Goal: Information Seeking & Learning: Learn about a topic

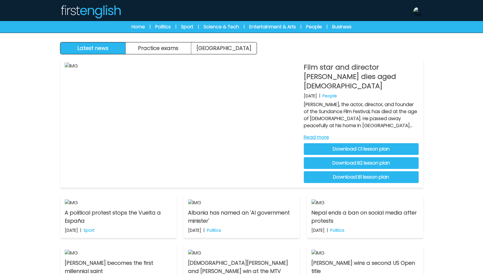
drag, startPoint x: 0, startPoint y: 0, endPoint x: 239, endPoint y: 25, distance: 239.9
click at [239, 25] on div "Home | Politics | Sport | Science & Tech | Entertainment & Arts | People | Busi…" at bounding box center [241, 26] width 262 height 7
click at [236, 26] on link "Science & Tech" at bounding box center [220, 26] width 35 height 7
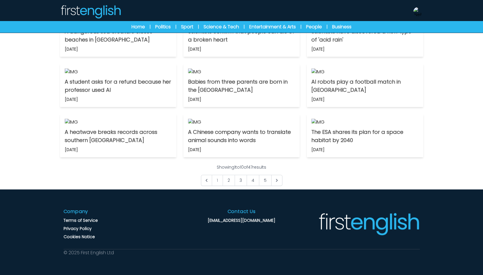
scroll to position [411, 0]
click at [231, 182] on link "2" at bounding box center [228, 180] width 12 height 11
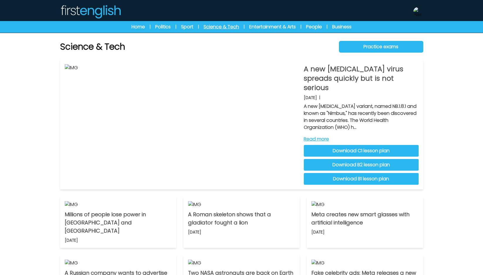
click at [225, 26] on link "Science & Tech" at bounding box center [220, 26] width 35 height 7
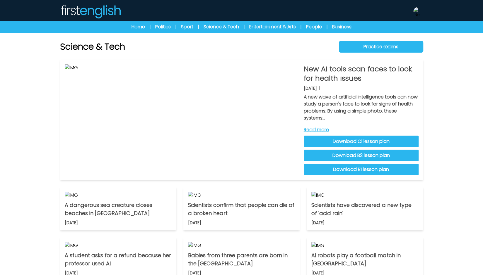
click at [341, 28] on link "Business" at bounding box center [341, 26] width 19 height 7
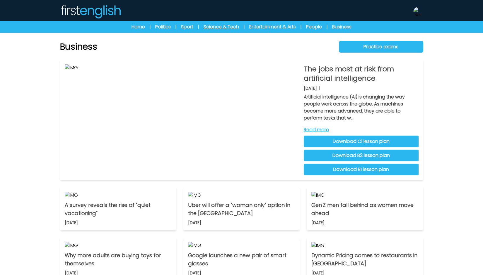
click at [232, 26] on link "Science & Tech" at bounding box center [220, 26] width 35 height 7
